Goal: Task Accomplishment & Management: Complete application form

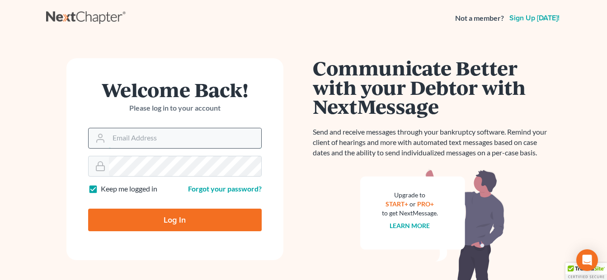
click at [199, 140] on input "Email Address" at bounding box center [185, 138] width 152 height 20
type input "[EMAIL_ADDRESS][DOMAIN_NAME]"
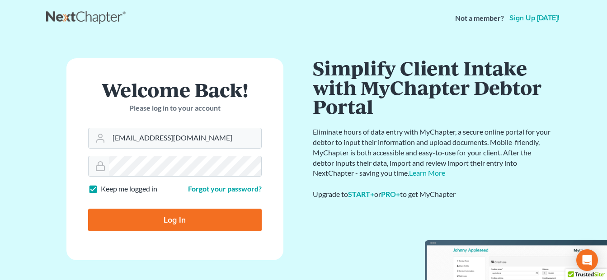
click at [180, 215] on input "Log In" at bounding box center [175, 220] width 174 height 23
type input "Thinking..."
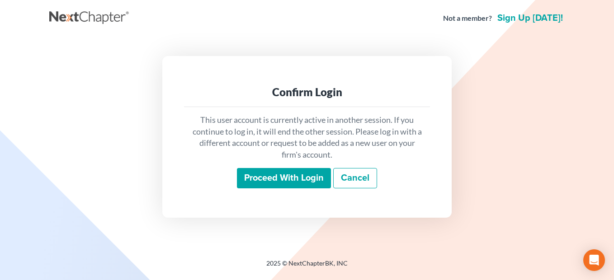
click at [281, 178] on input "Proceed with login" at bounding box center [284, 178] width 94 height 21
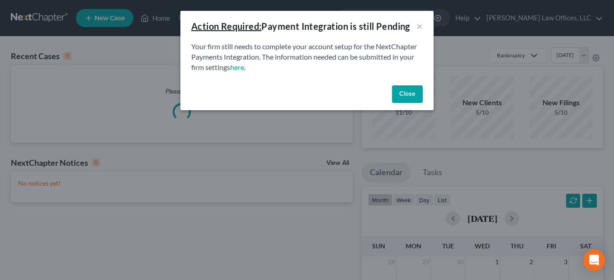
click at [409, 93] on button "Close" at bounding box center [407, 94] width 31 height 18
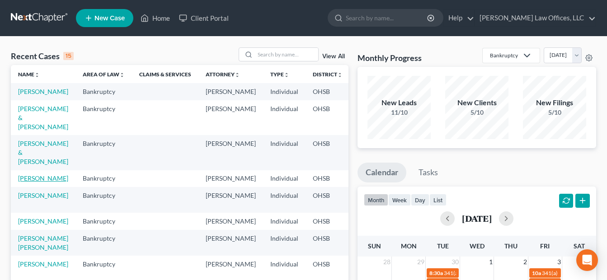
click at [29, 182] on link "[PERSON_NAME]" at bounding box center [43, 178] width 50 height 8
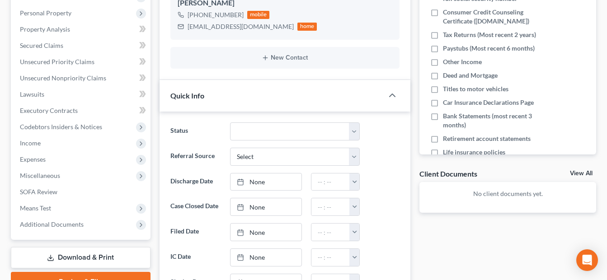
scroll to position [181, 0]
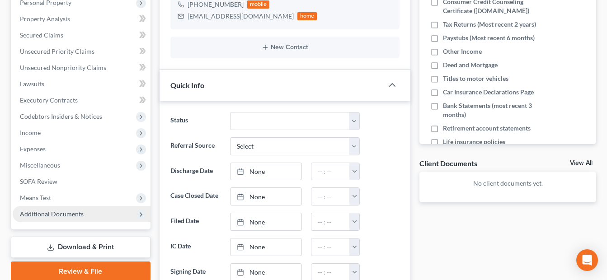
click at [75, 216] on span "Additional Documents" at bounding box center [52, 214] width 64 height 8
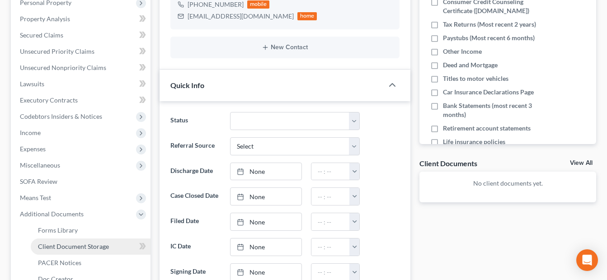
click at [82, 246] on span "Client Document Storage" at bounding box center [73, 247] width 71 height 8
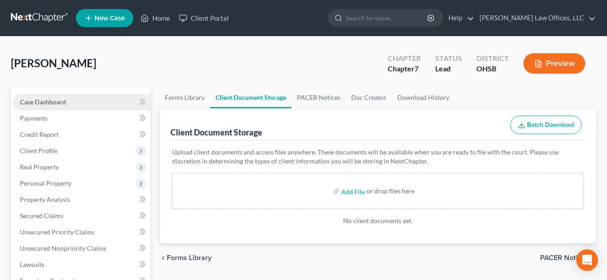
click at [73, 99] on link "Case Dashboard" at bounding box center [82, 102] width 138 height 16
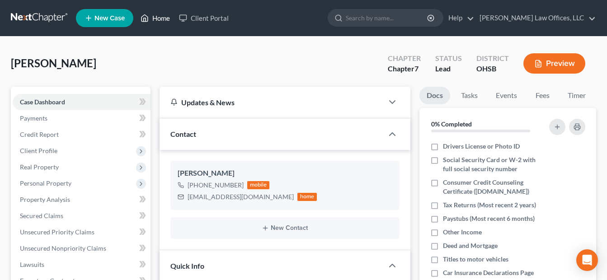
click at [160, 17] on link "Home" at bounding box center [155, 18] width 38 height 16
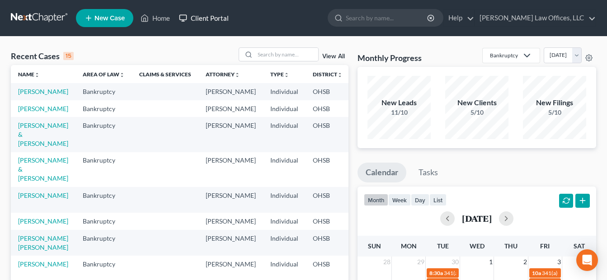
click at [220, 19] on link "Client Portal" at bounding box center [203, 18] width 59 height 16
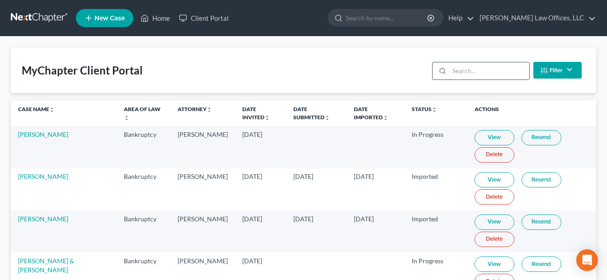
click at [464, 74] on input "search" at bounding box center [489, 70] width 80 height 17
click at [328, 110] on link "Date Submitted unfold_more expand_more expand_less" at bounding box center [311, 113] width 37 height 14
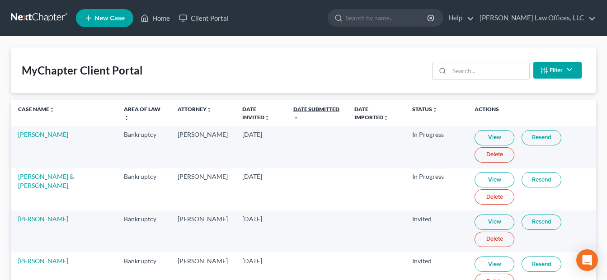
click at [313, 109] on link "Date Submitted unfold_more expand_more expand_less" at bounding box center [316, 113] width 46 height 14
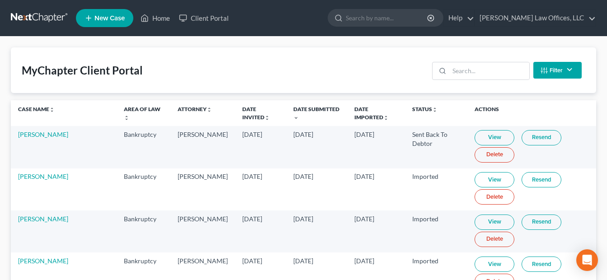
click at [490, 180] on link "View" at bounding box center [494, 179] width 40 height 15
click at [537, 180] on link "Resend" at bounding box center [541, 179] width 40 height 15
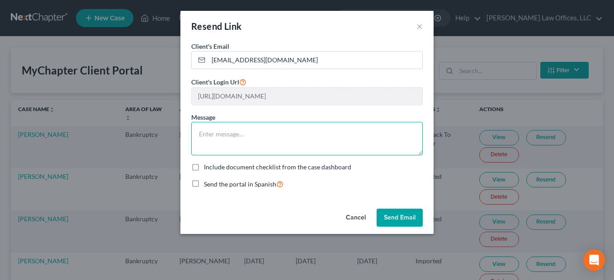
click at [248, 131] on textarea at bounding box center [306, 138] width 231 height 33
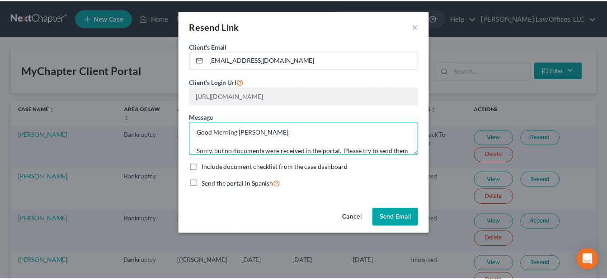
scroll to position [11, 0]
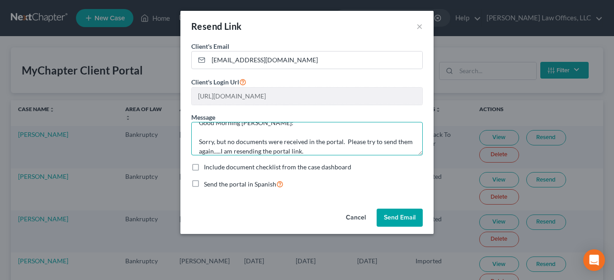
type textarea "Good Morning [PERSON_NAME]: Sorry, but no documents were received in the portal…"
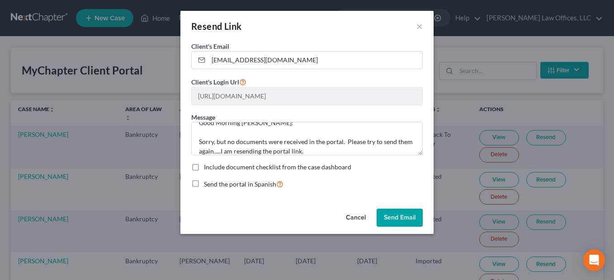
click at [396, 214] on button "Send Email" at bounding box center [399, 218] width 46 height 18
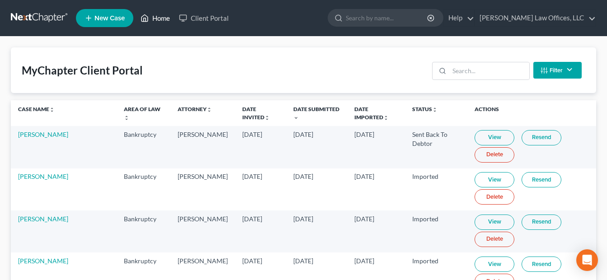
click at [162, 16] on link "Home" at bounding box center [155, 18] width 38 height 16
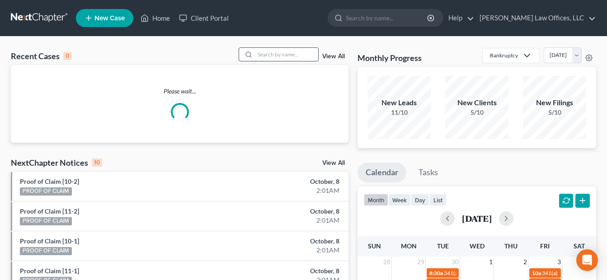
click at [293, 56] on input "search" at bounding box center [286, 54] width 63 height 13
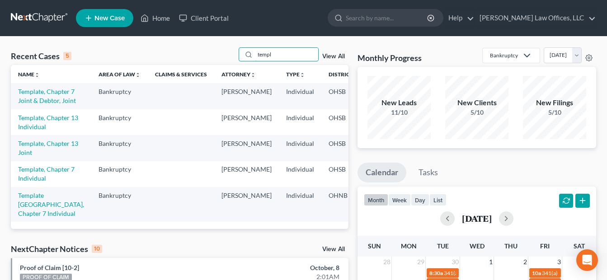
type input "templ"
click at [335, 57] on link "View All" at bounding box center [333, 56] width 23 height 6
click at [330, 56] on link "View All" at bounding box center [333, 56] width 23 height 6
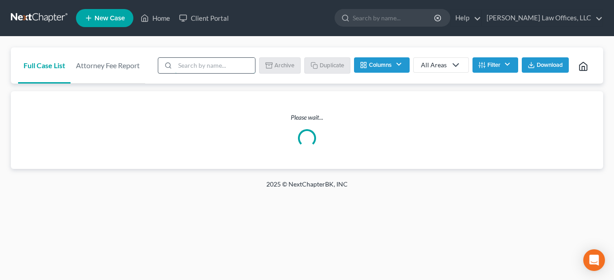
click at [195, 60] on input "search" at bounding box center [215, 65] width 80 height 15
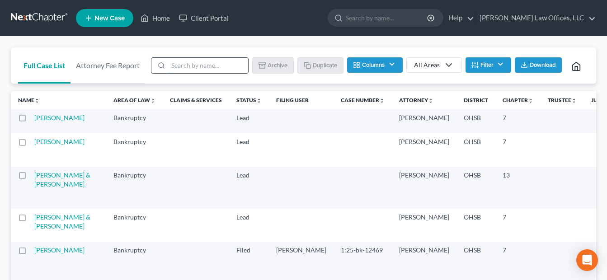
type input "template"
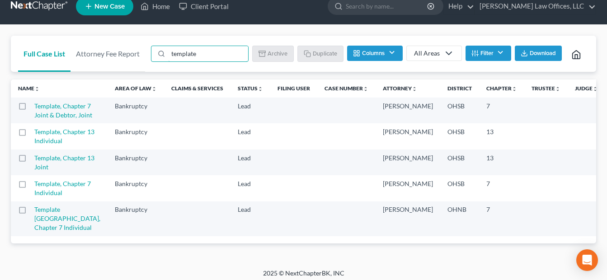
scroll to position [45, 0]
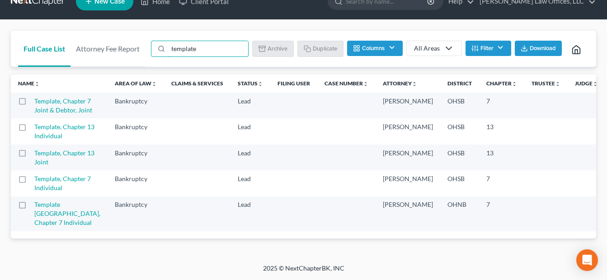
click at [31, 181] on label at bounding box center [31, 181] width 0 height 0
click at [34, 180] on input "checkbox" at bounding box center [37, 177] width 6 height 6
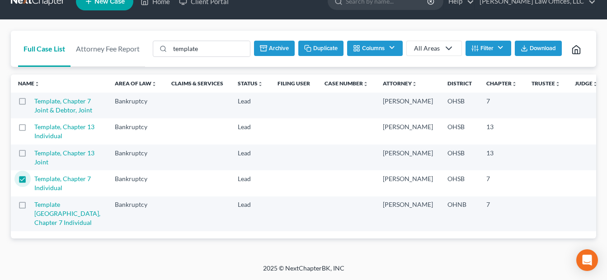
click at [325, 41] on button "Duplicate" at bounding box center [320, 48] width 45 height 15
checkbox input "false"
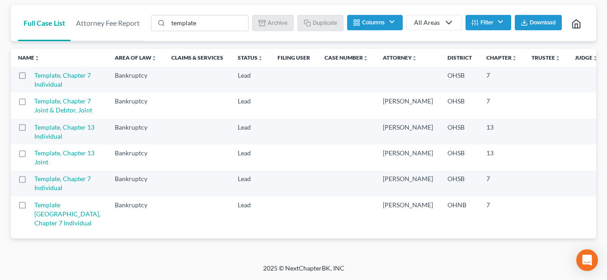
click at [31, 78] on label at bounding box center [31, 78] width 0 height 0
click at [34, 77] on input "checkbox" at bounding box center [37, 74] width 6 height 6
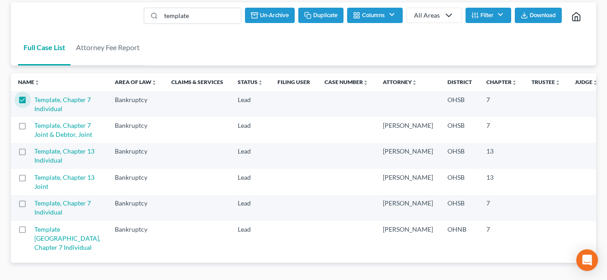
click at [323, 19] on button "Duplicate" at bounding box center [320, 15] width 45 height 15
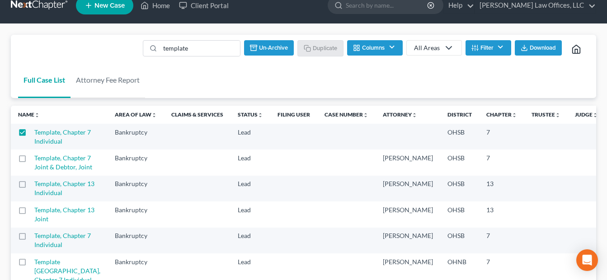
scroll to position [0, 0]
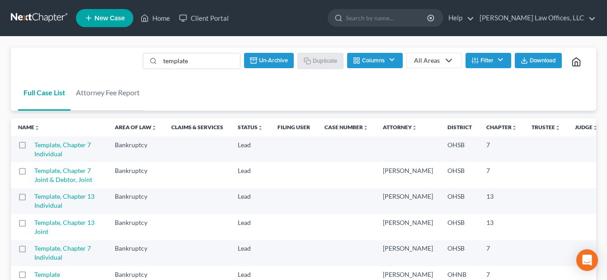
checkbox input "false"
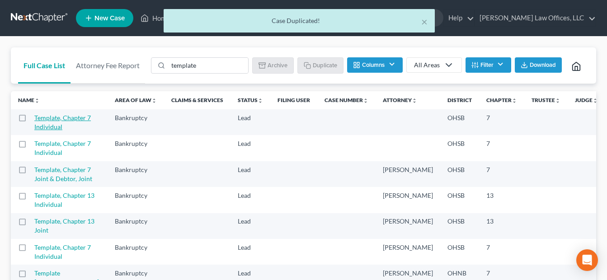
click at [46, 131] on link "Template, Chapter 7 Individual" at bounding box center [62, 122] width 56 height 17
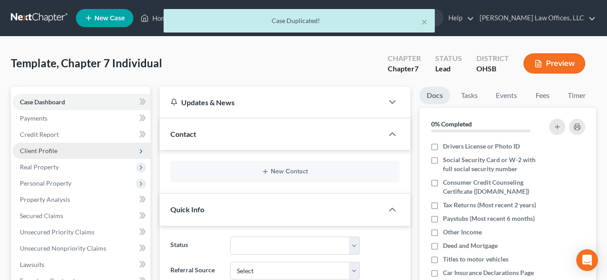
click at [54, 147] on span "Client Profile" at bounding box center [39, 151] width 38 height 8
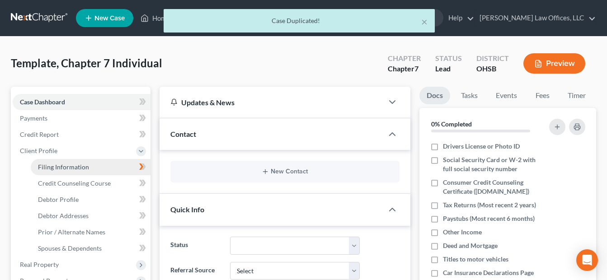
click at [80, 167] on span "Filing Information" at bounding box center [63, 167] width 51 height 8
select select "1"
select select "0"
select select "62"
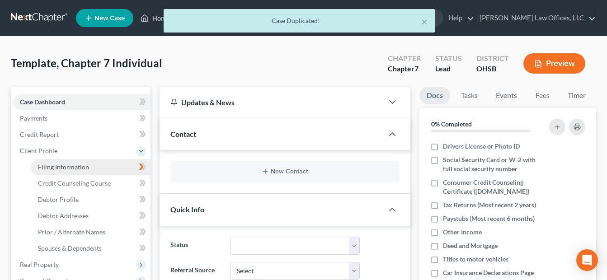
select select "0"
select select "36"
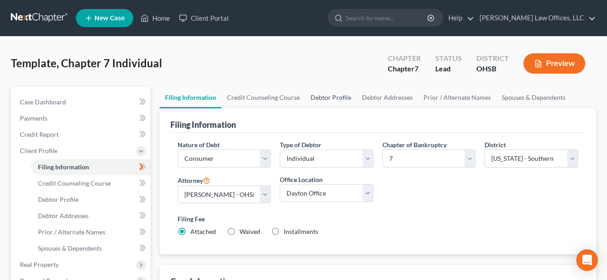
click at [335, 98] on link "Debtor Profile" at bounding box center [331, 98] width 52 height 22
select select "1"
select select "0"
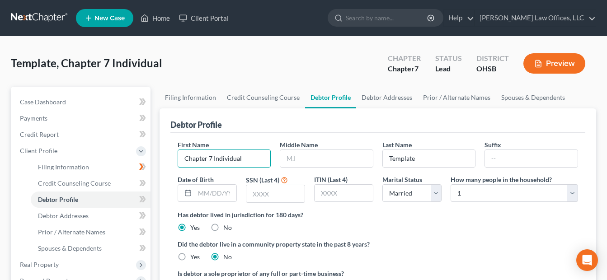
drag, startPoint x: 248, startPoint y: 162, endPoint x: 170, endPoint y: 162, distance: 78.2
click at [170, 162] on div "First Name Chapter 7 Individual Middle Name Last Name Template Suffix Date of B…" at bounding box center [377, 221] width 415 height 176
type input "[PERSON_NAME]"
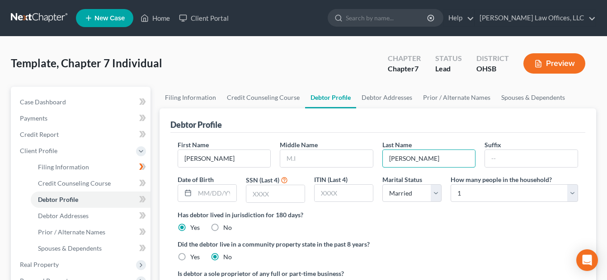
type input "[PERSON_NAME]"
click at [278, 116] on div "Debtor Profile" at bounding box center [377, 120] width 415 height 24
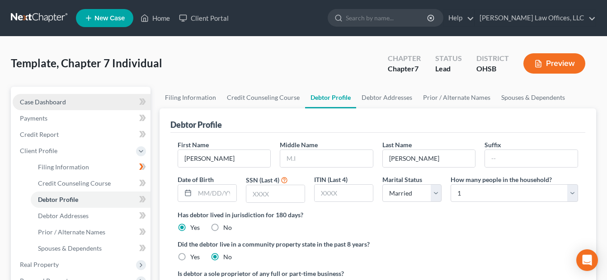
click at [49, 101] on span "Case Dashboard" at bounding box center [43, 102] width 46 height 8
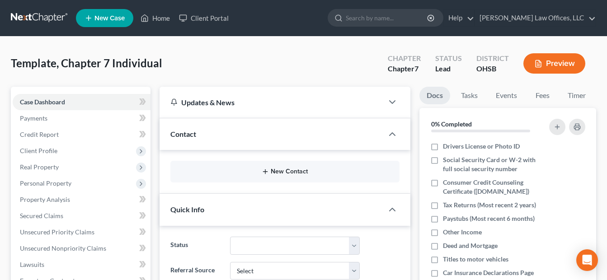
click at [297, 169] on button "New Contact" at bounding box center [285, 171] width 215 height 7
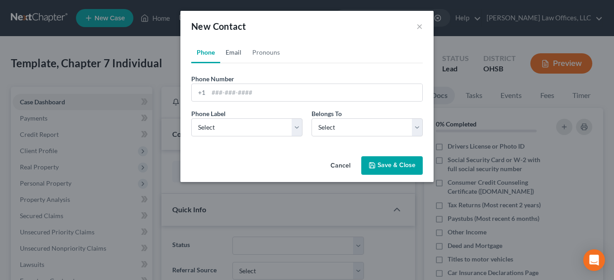
click at [234, 53] on link "Email" at bounding box center [233, 53] width 27 height 22
paste input "[EMAIL_ADDRESS][DOMAIN_NAME]"
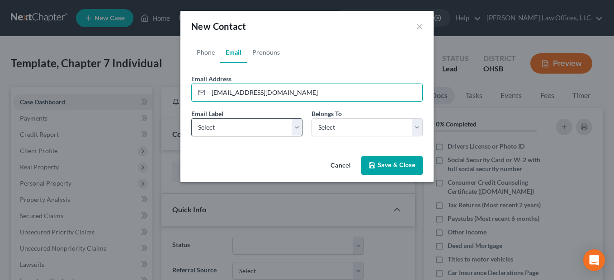
type input "[EMAIL_ADDRESS][DOMAIN_NAME]"
click at [298, 128] on select "Select Home Work Other" at bounding box center [246, 127] width 111 height 18
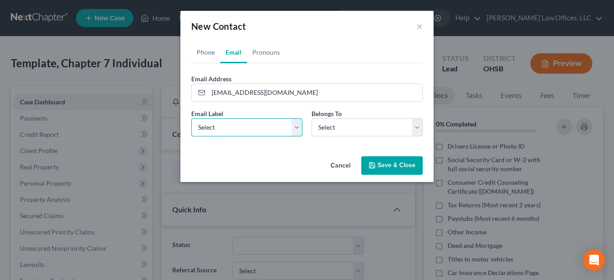
select select "0"
click at [191, 118] on select "Select Home Work Other" at bounding box center [246, 127] width 111 height 18
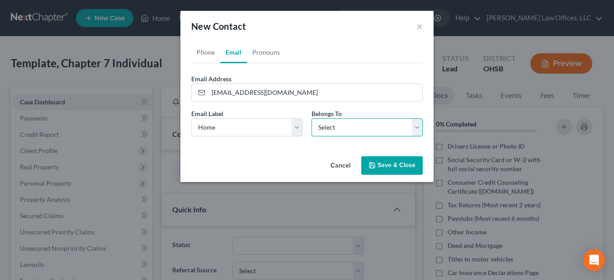
click at [420, 124] on select "Select Client Other" at bounding box center [366, 127] width 111 height 18
select select "0"
click at [311, 118] on select "Select Client Other" at bounding box center [366, 127] width 111 height 18
click at [388, 166] on button "Save & Close" at bounding box center [391, 165] width 61 height 19
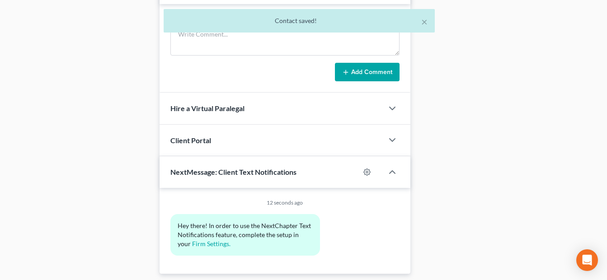
scroll to position [497, 0]
click at [269, 140] on div "Client Portal" at bounding box center [271, 139] width 224 height 31
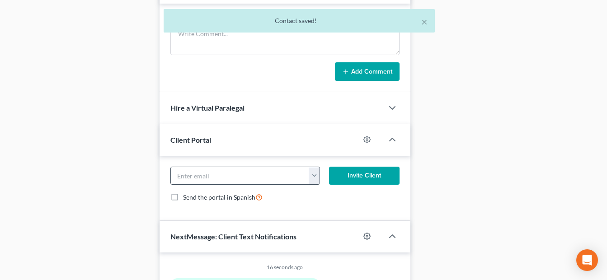
paste input "[EMAIL_ADDRESS][DOMAIN_NAME]"
type input "[EMAIL_ADDRESS][DOMAIN_NAME]"
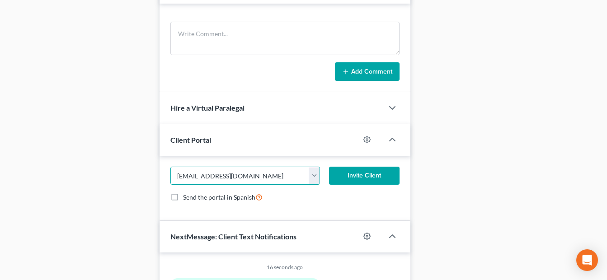
click at [366, 174] on button "Invite Client" at bounding box center [364, 176] width 70 height 18
